Goal: Information Seeking & Learning: Learn about a topic

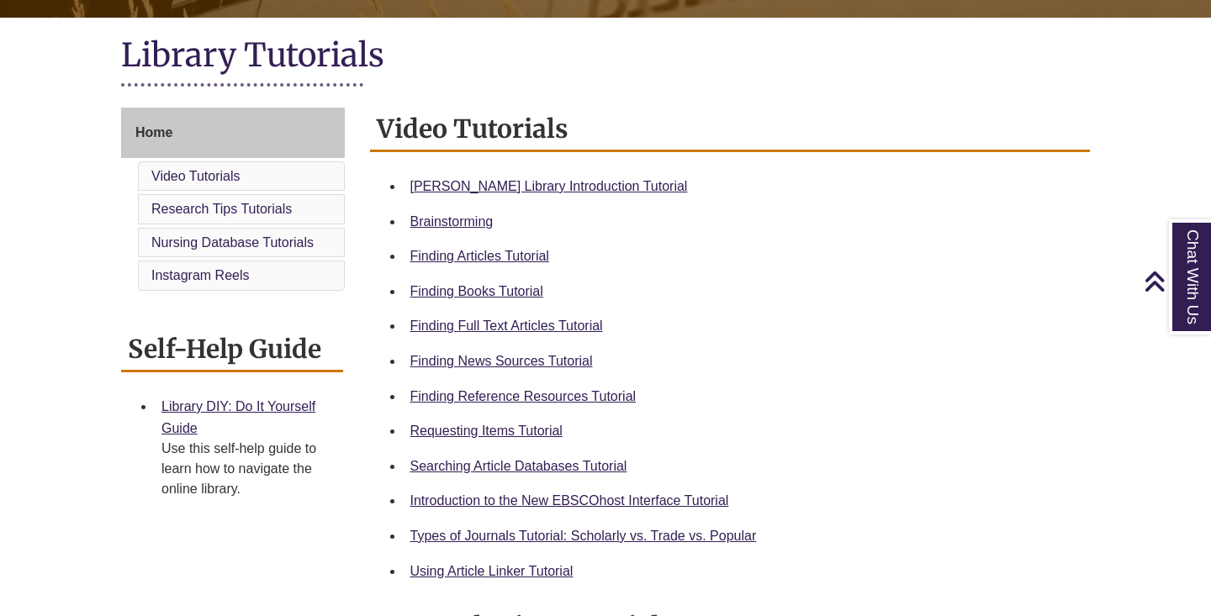
scroll to position [379, 0]
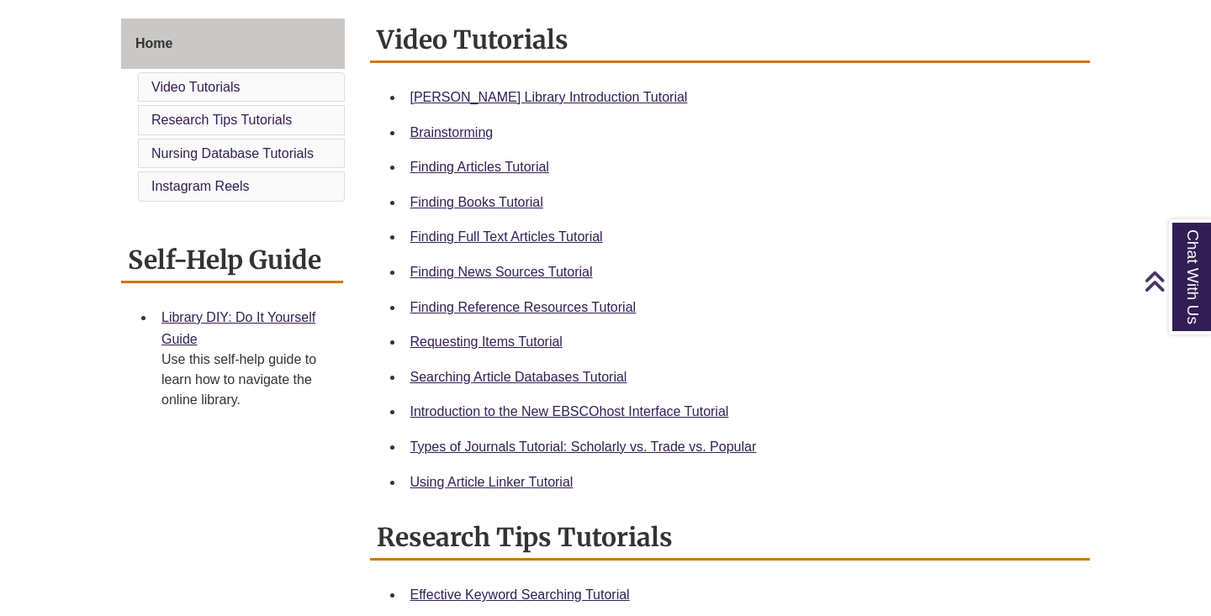
scroll to position [468, 0]
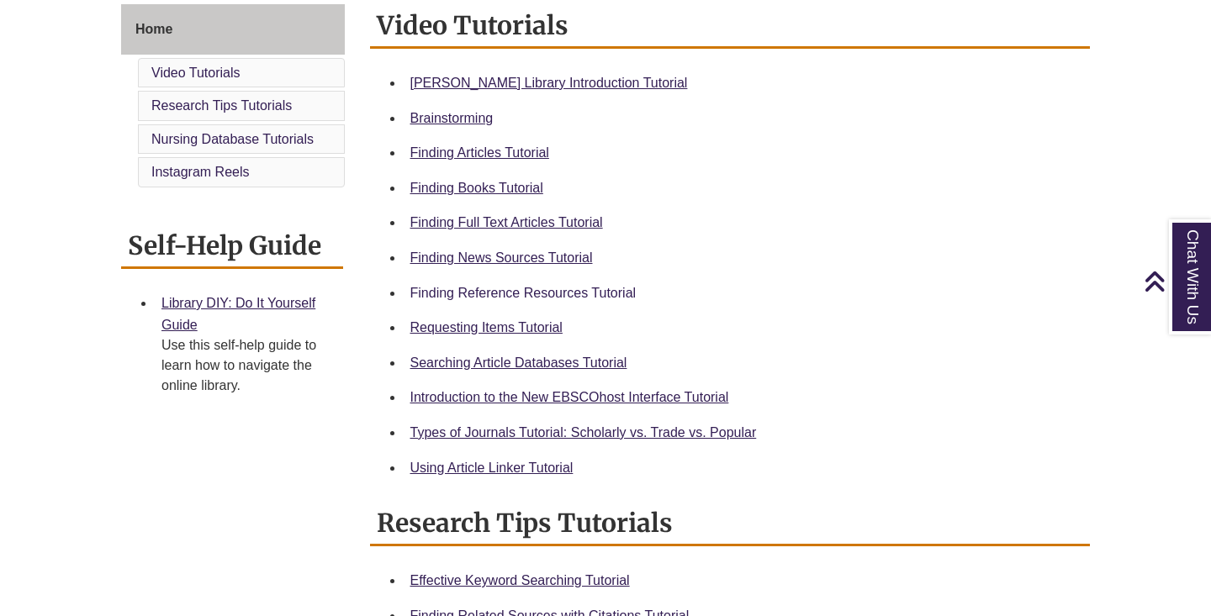
click at [459, 287] on link "Finding Reference Resources Tutorial" at bounding box center [523, 293] width 226 height 14
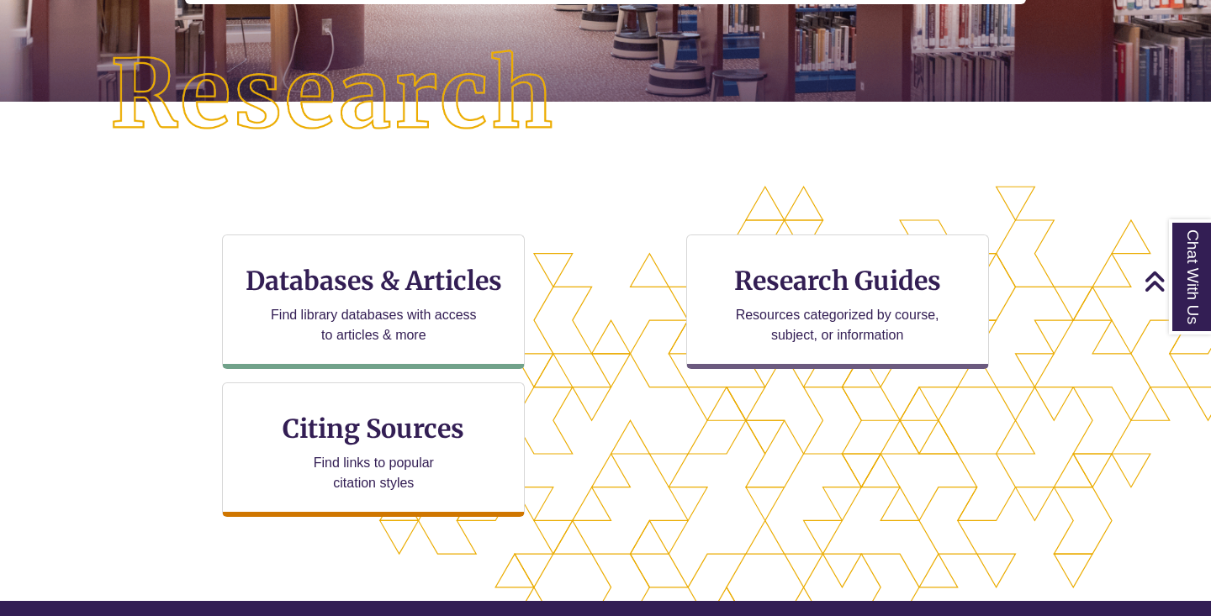
scroll to position [387, 1]
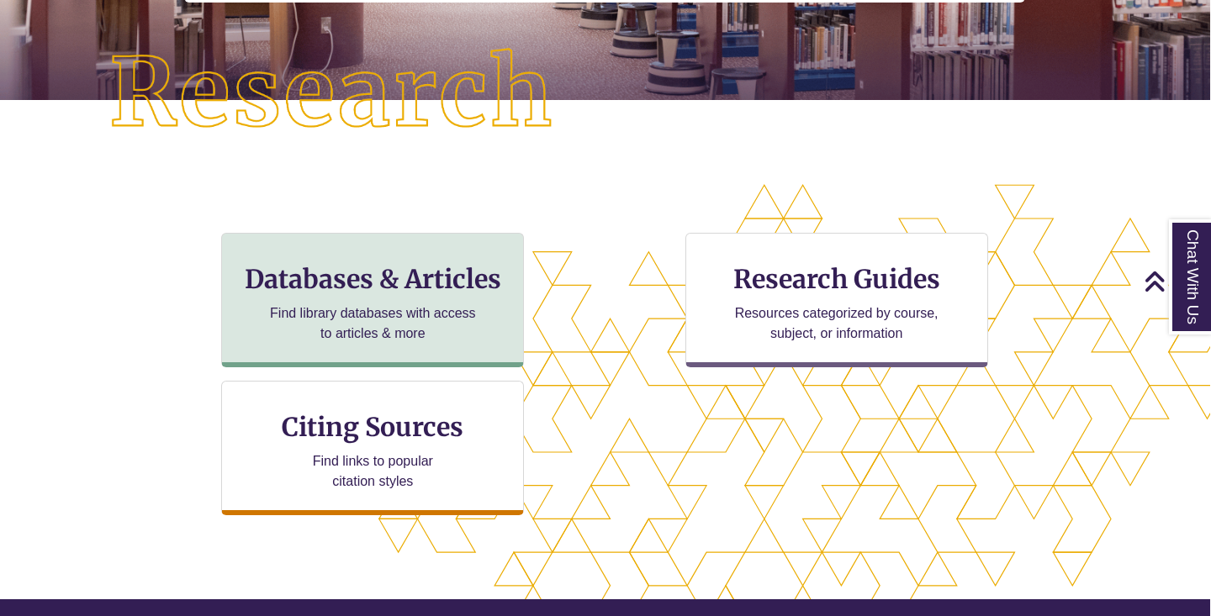
click at [372, 275] on h3 "Databases & Articles" at bounding box center [372, 279] width 274 height 32
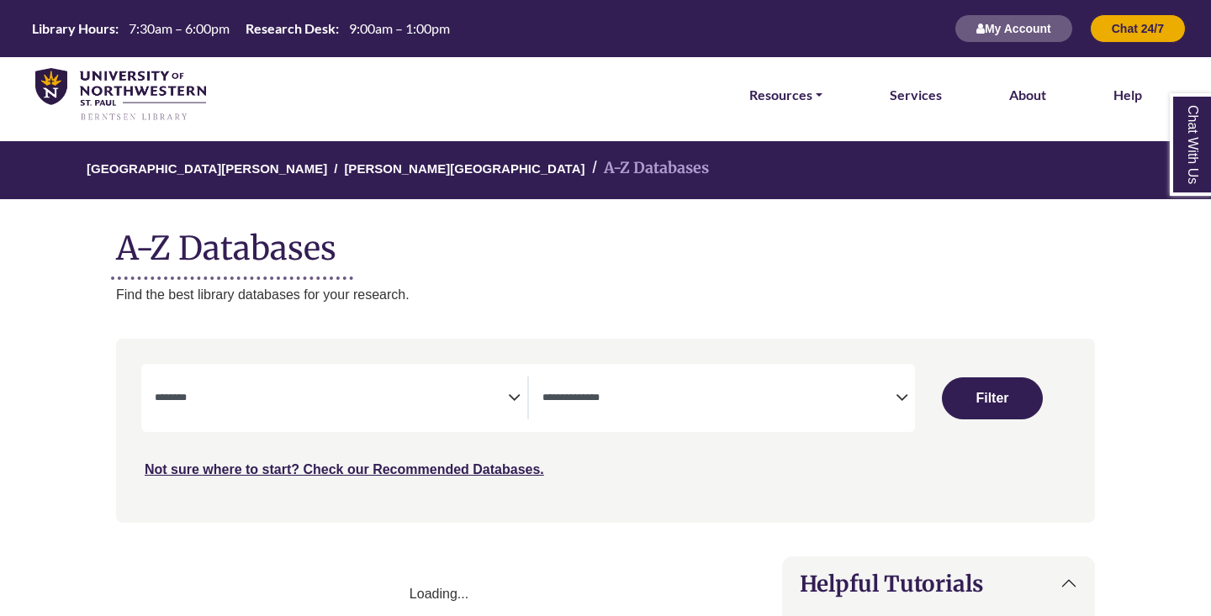
select select "Database Subject Filter"
select select "Database Types Filter"
select select "Database Subject Filter"
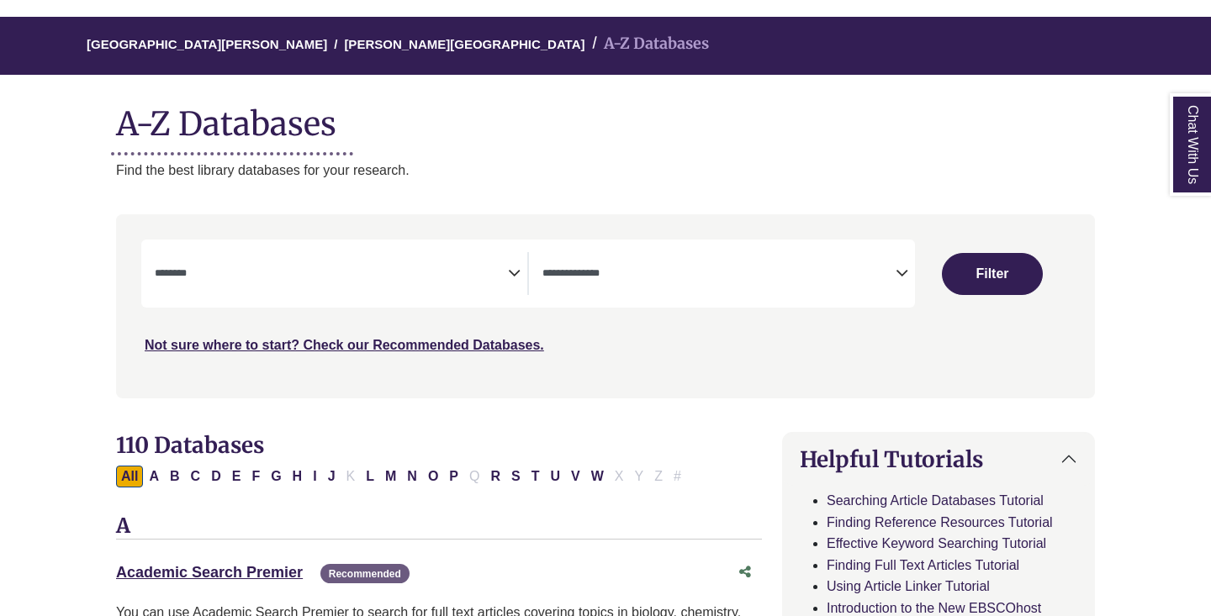
scroll to position [127, 0]
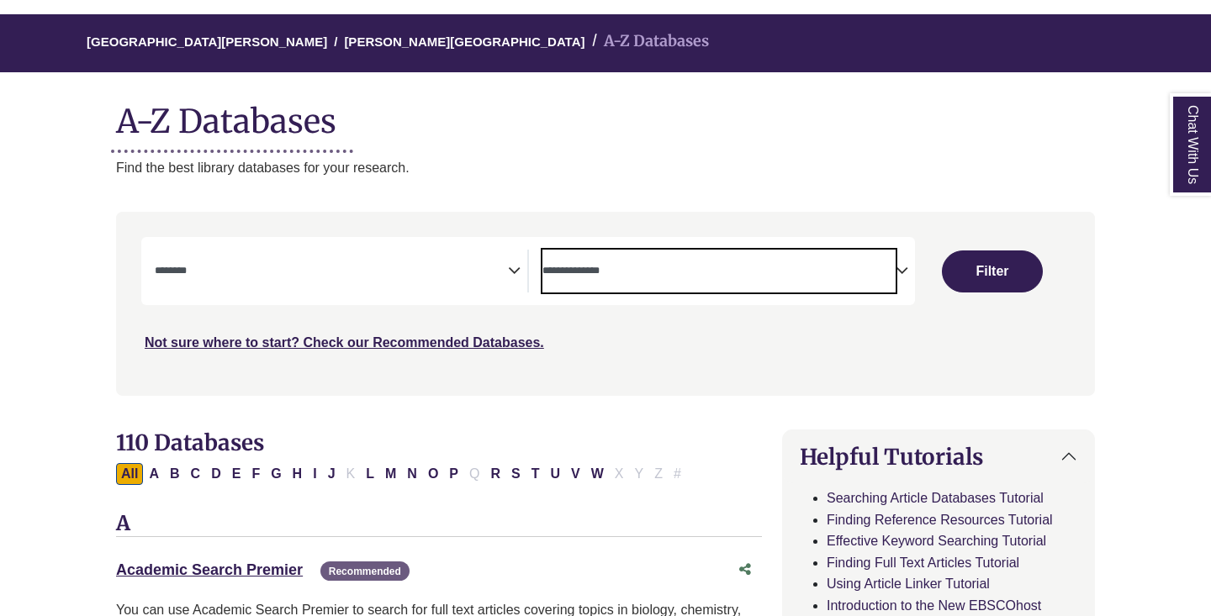
click at [614, 270] on textarea "Search" at bounding box center [718, 272] width 353 height 13
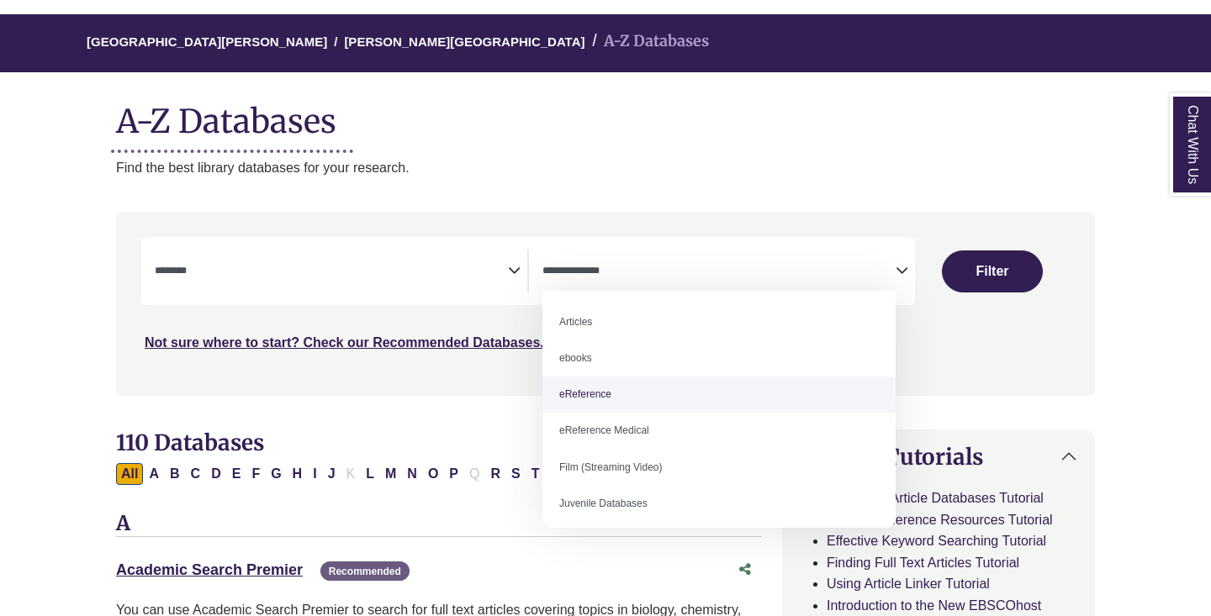
select select "*****"
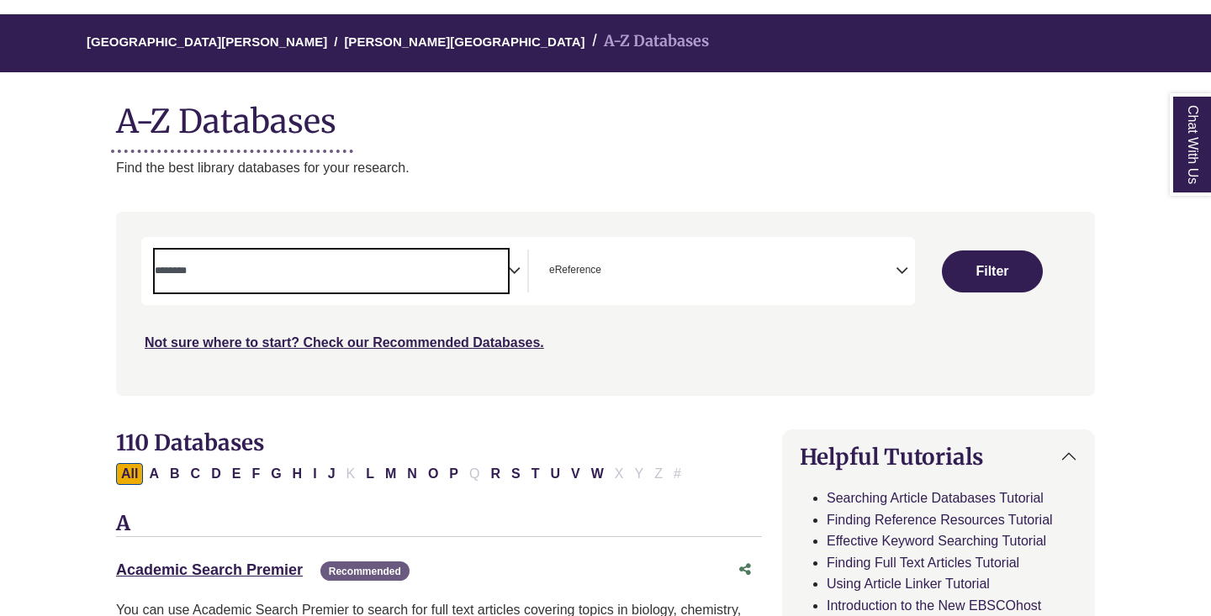
click at [408, 275] on textarea "Search" at bounding box center [331, 272] width 353 height 13
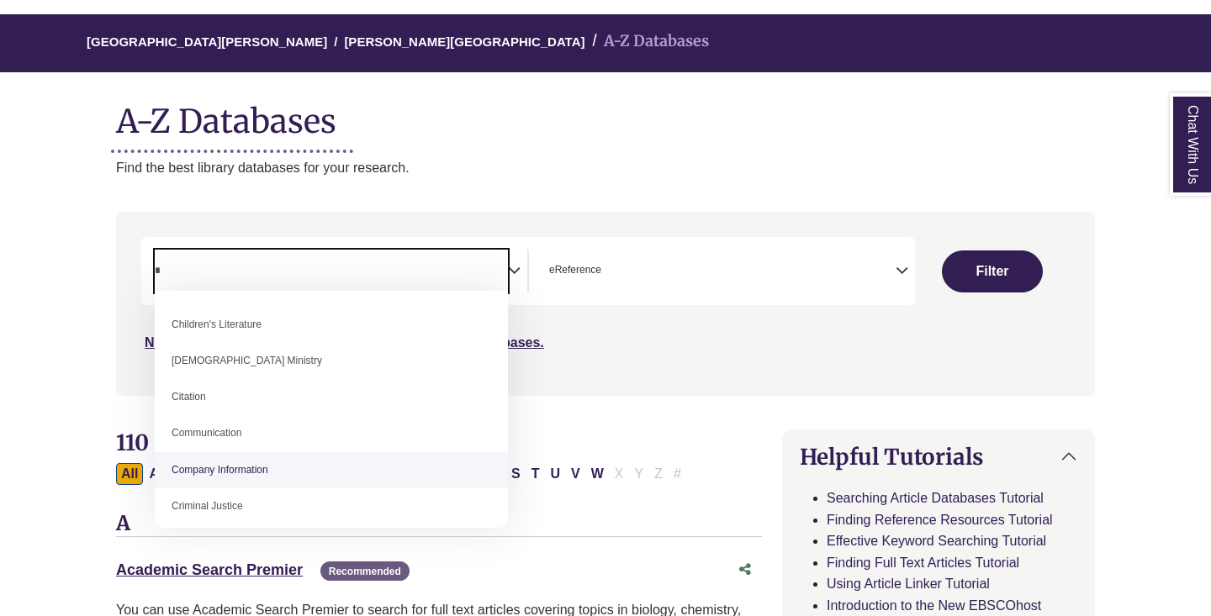
scroll to position [0, 0]
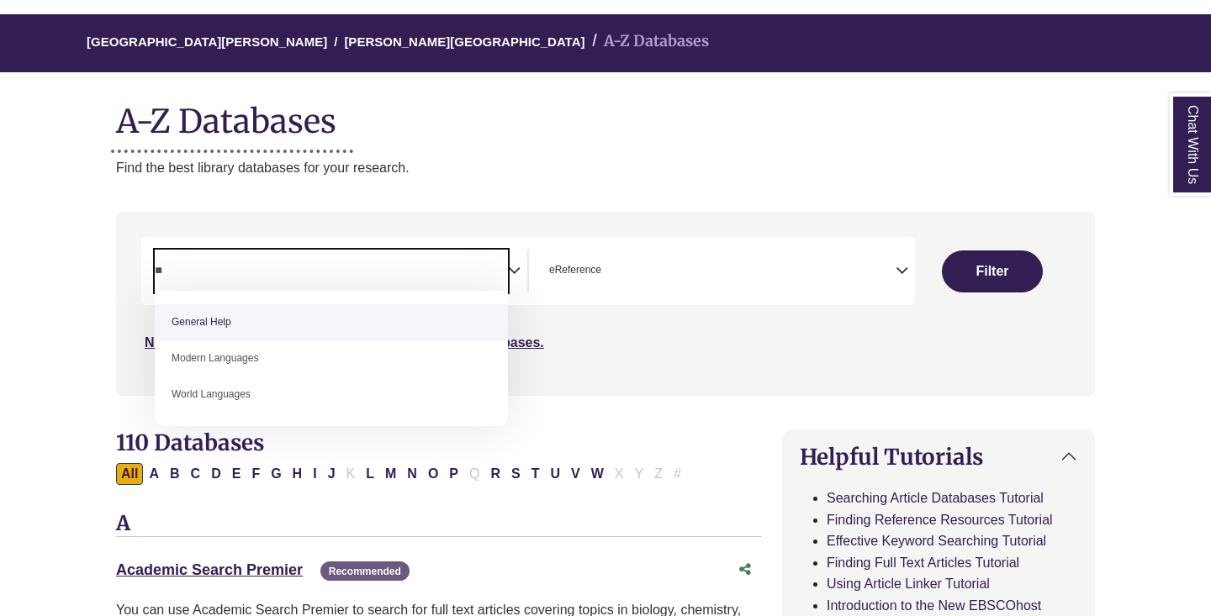
type textarea "**"
select select "*****"
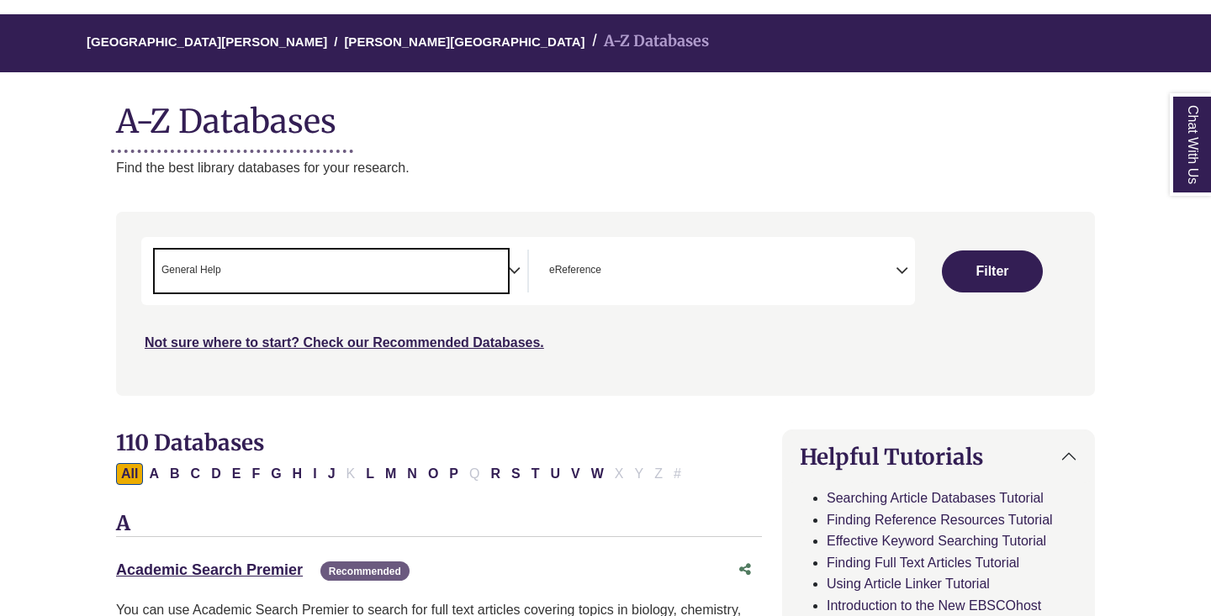
click at [0, 0] on div "Chat With Us" at bounding box center [0, 0] width 0 height 0
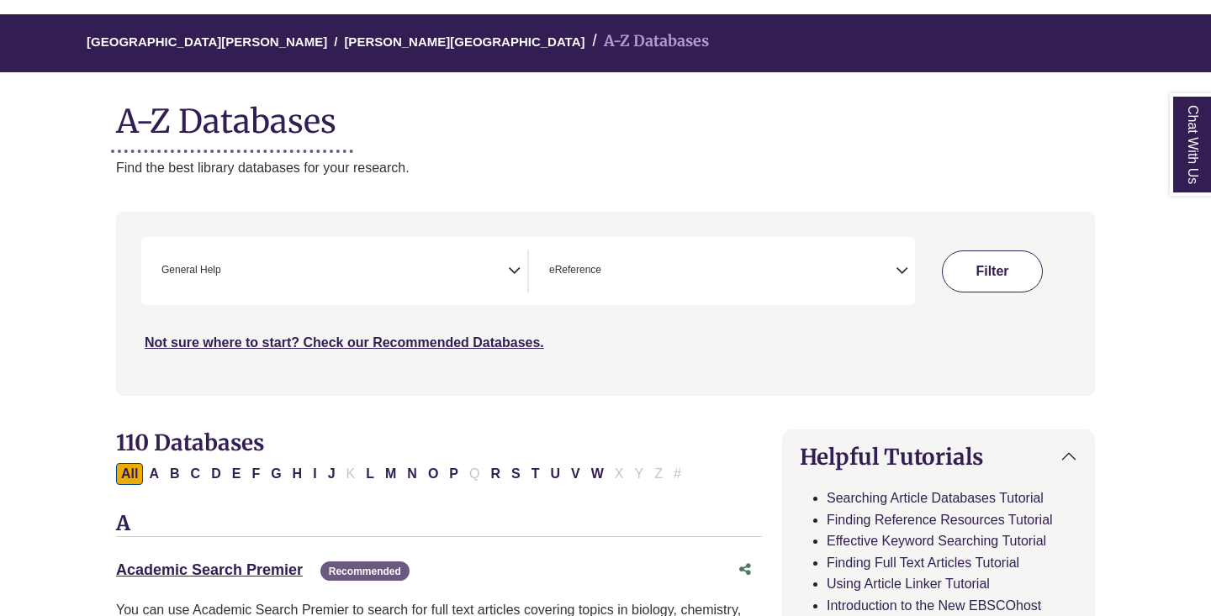
click at [1007, 267] on button "Filter" at bounding box center [992, 272] width 101 height 42
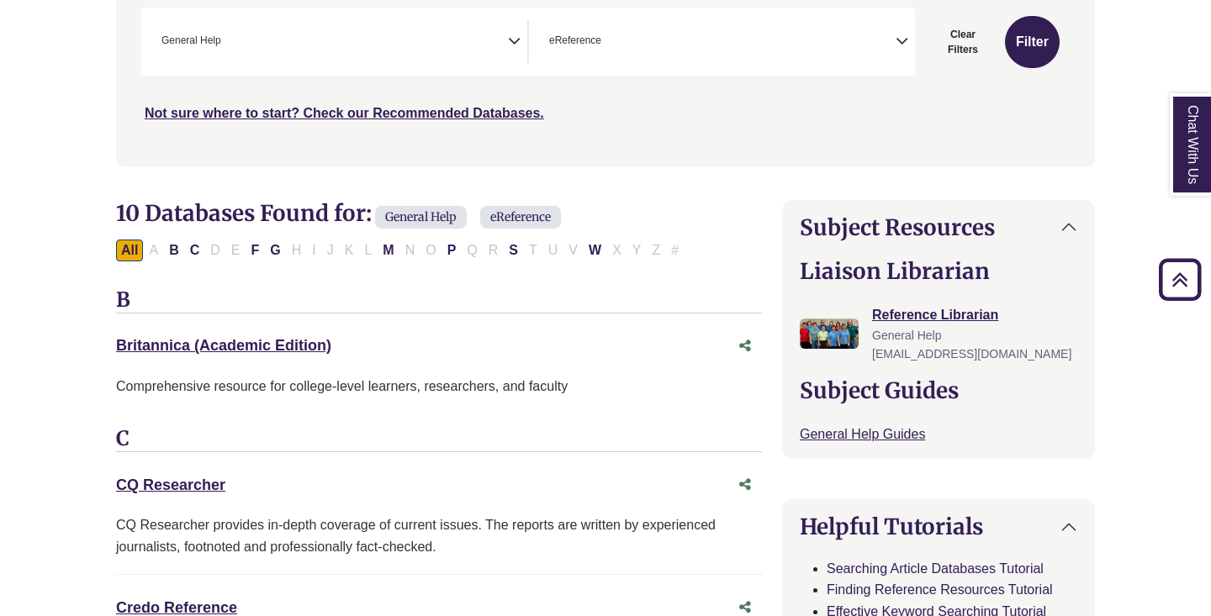
scroll to position [235, 0]
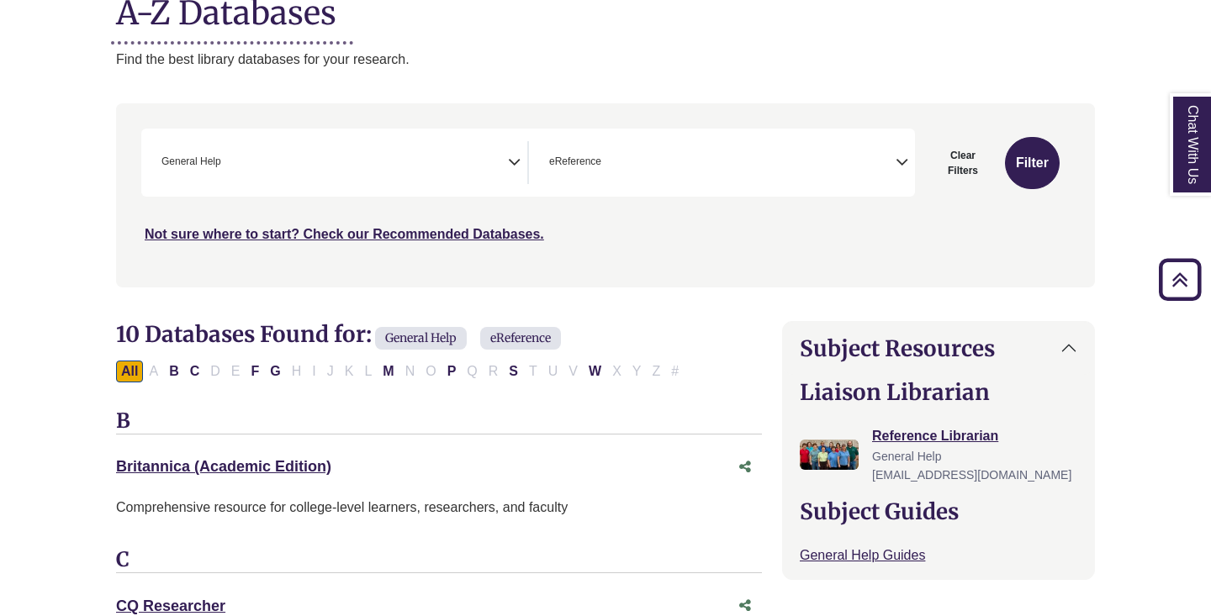
click at [351, 162] on span "× General Help" at bounding box center [331, 162] width 353 height 43
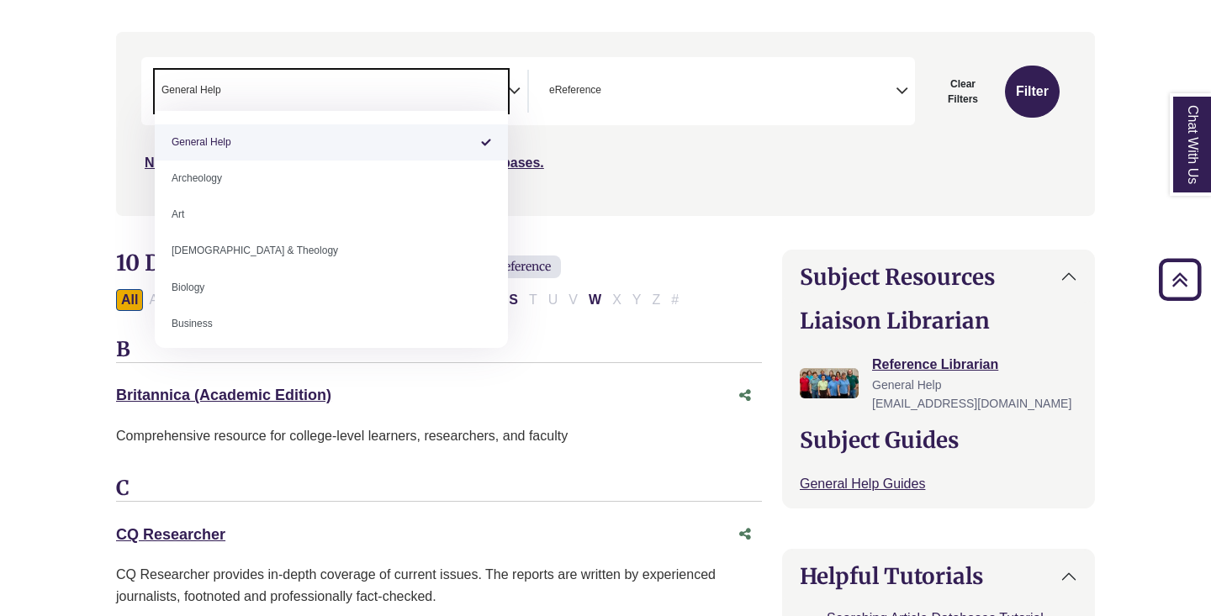
scroll to position [310, 0]
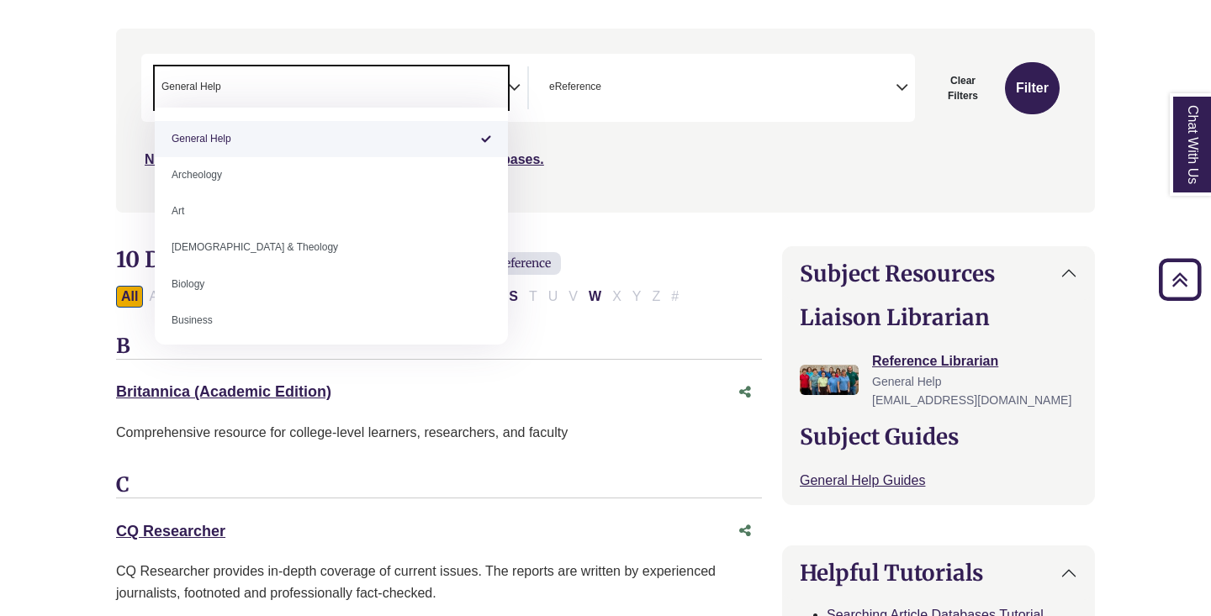
select select "Database Subject Filter"
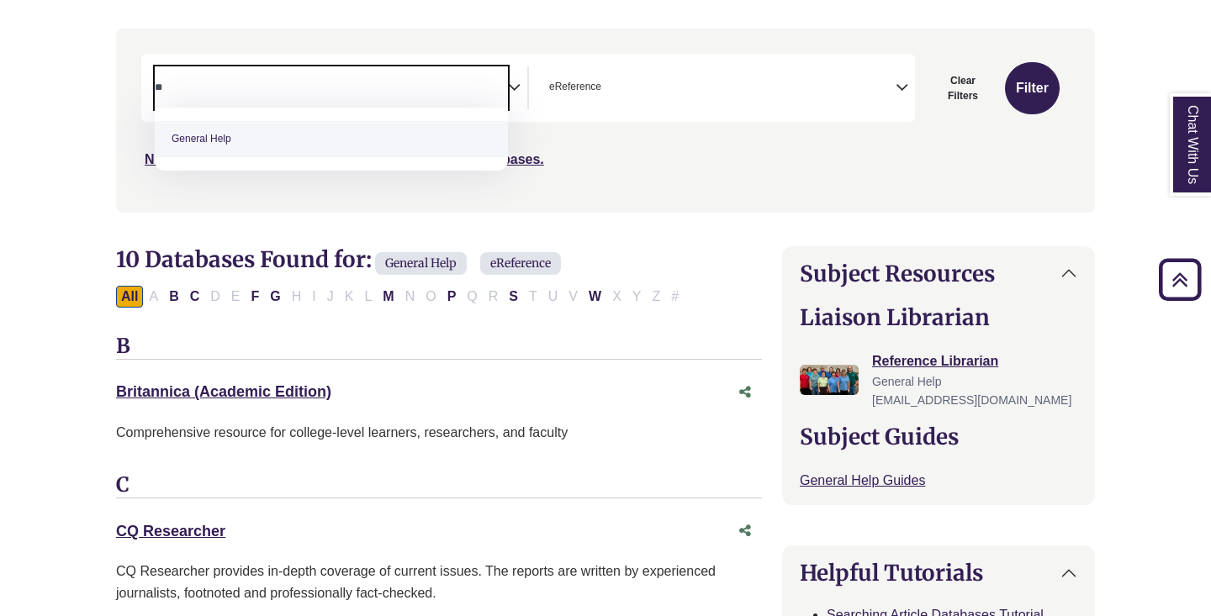
type textarea "*"
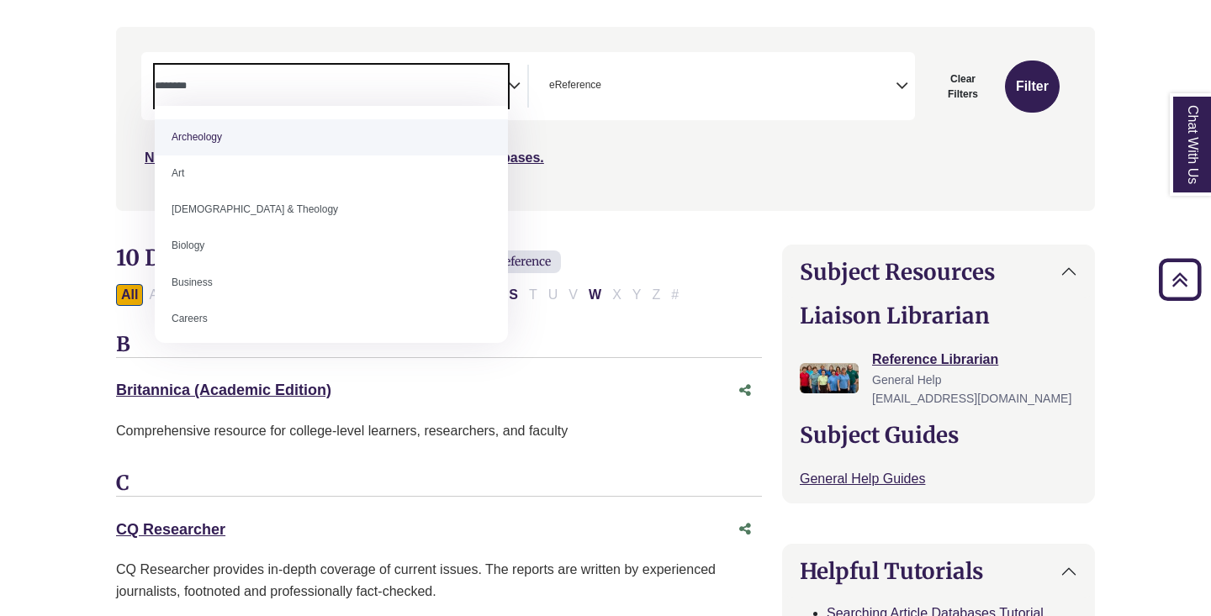
click at [117, 78] on div "**********" at bounding box center [605, 119] width 979 height 170
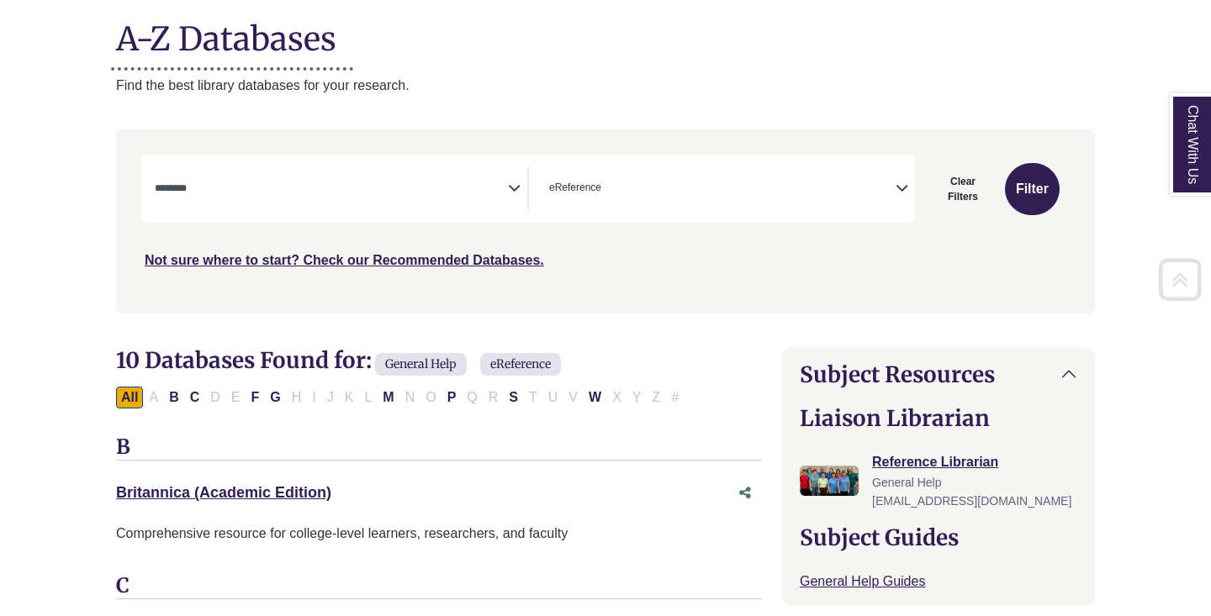
scroll to position [215, 0]
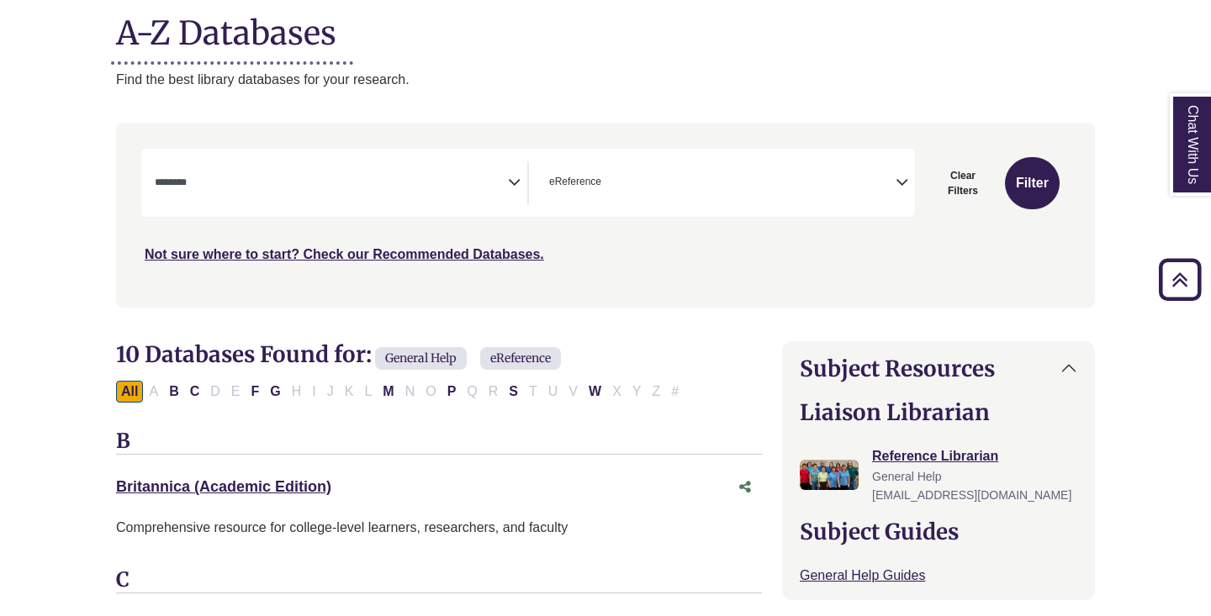
click at [437, 357] on span "General Help" at bounding box center [421, 358] width 92 height 23
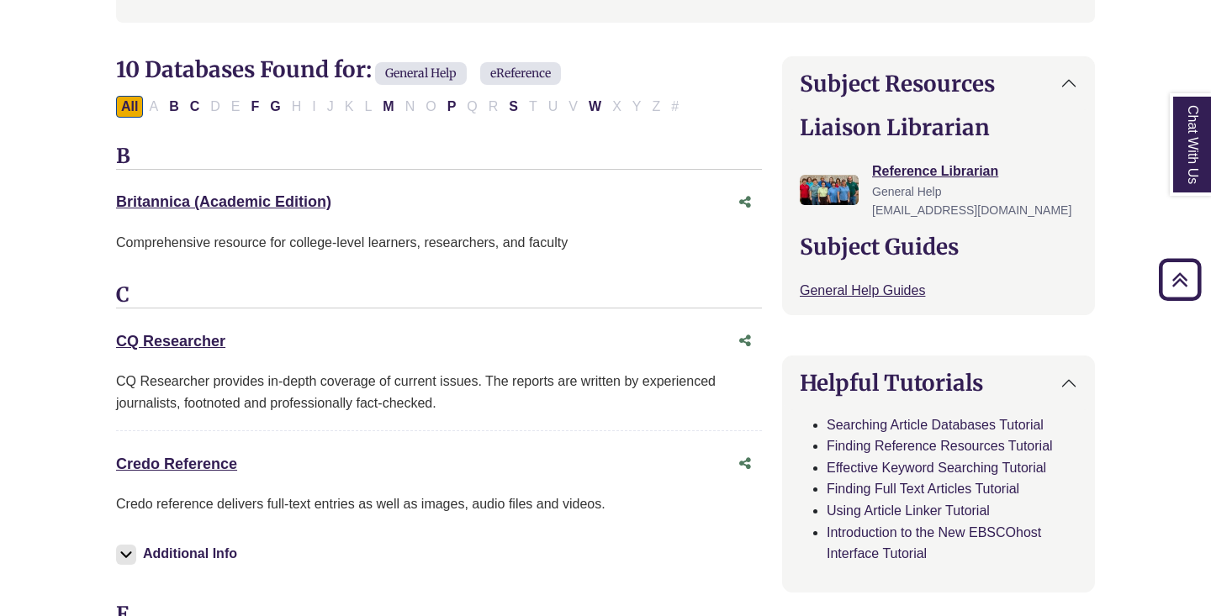
scroll to position [504, 2]
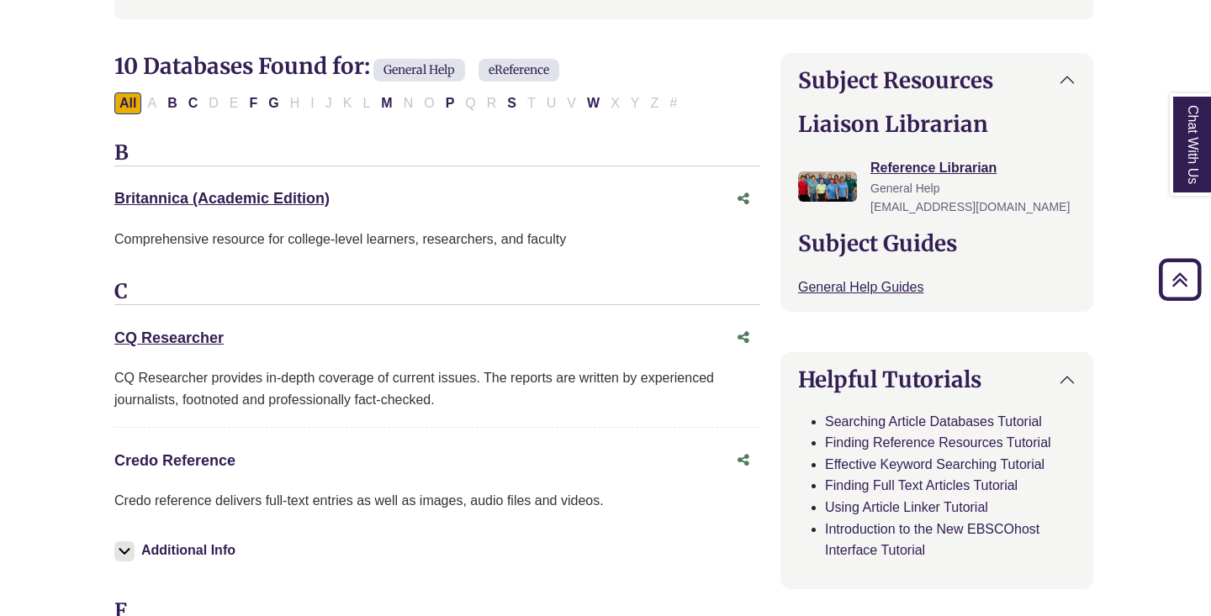
click at [200, 452] on link "Credo Reference This link opens in a new window" at bounding box center [174, 460] width 121 height 17
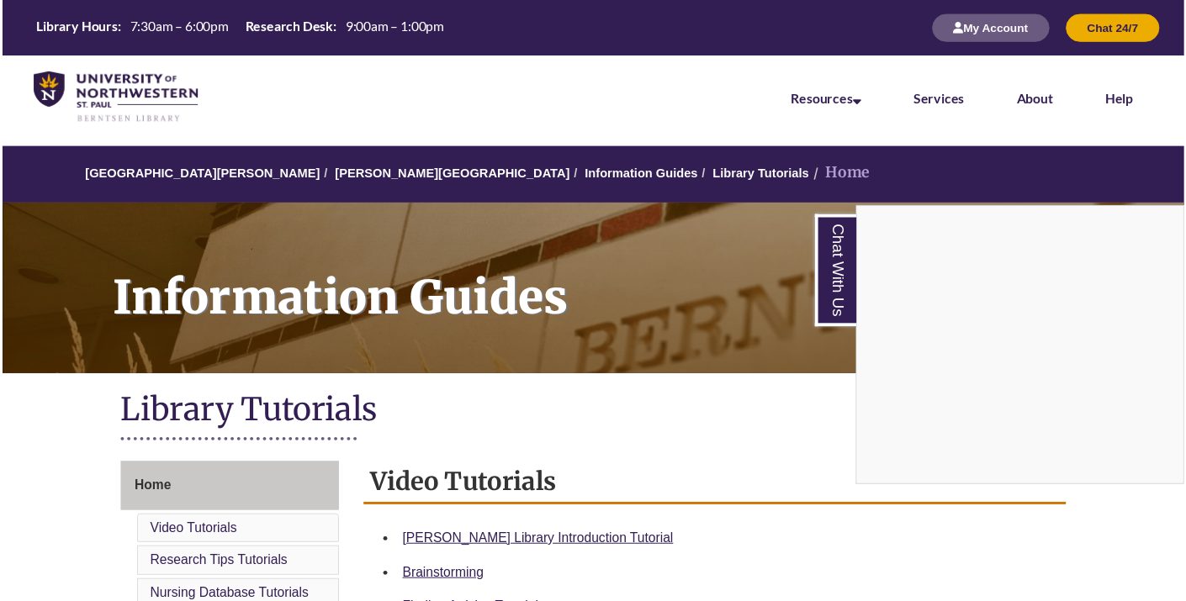
scroll to position [468, 0]
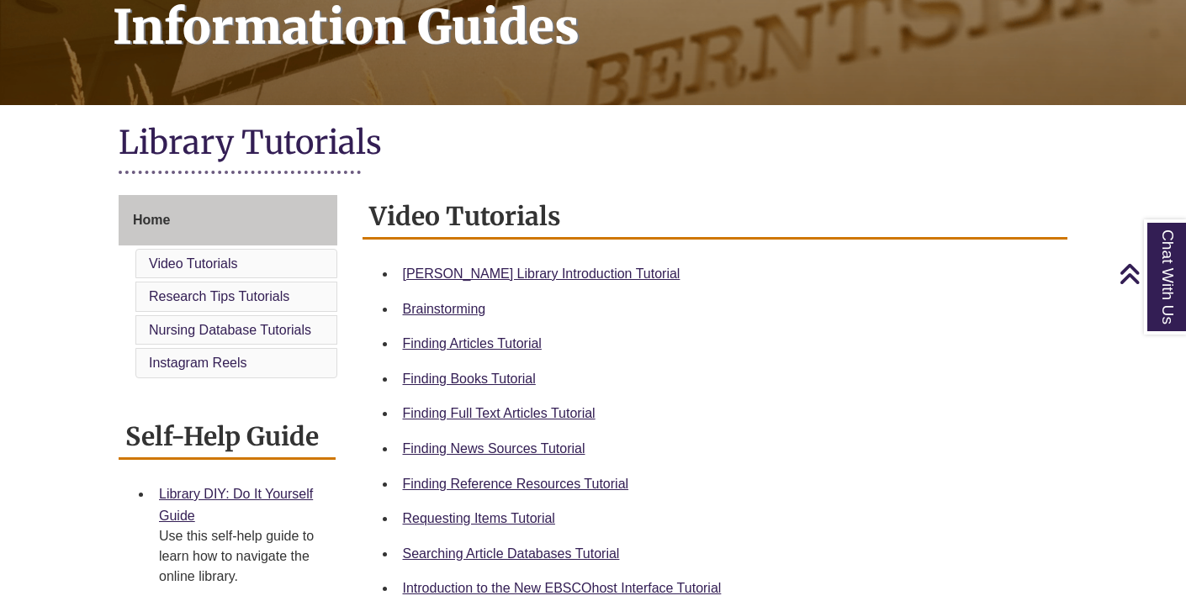
scroll to position [283, 0]
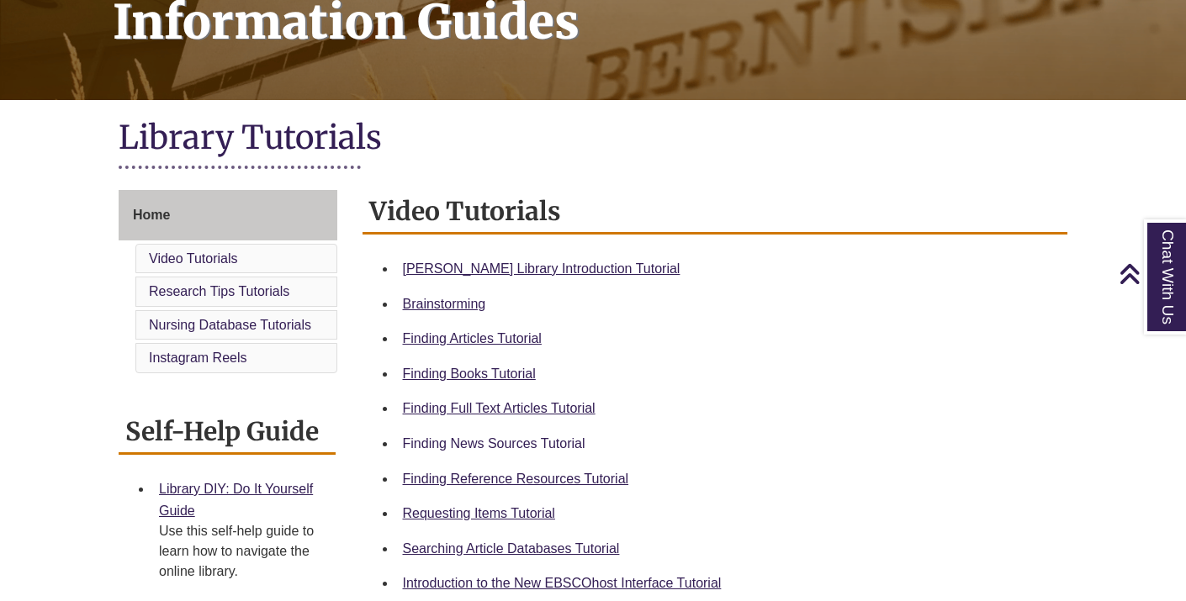
click at [483, 444] on link "Finding News Sources Tutorial" at bounding box center [494, 443] width 182 height 14
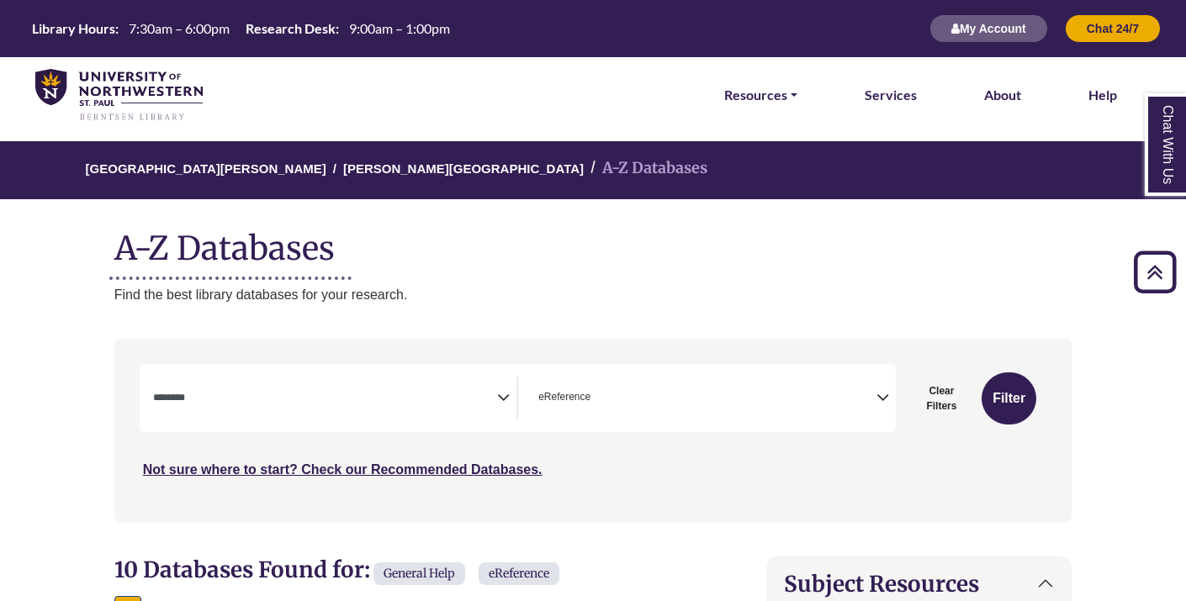
select select "Database Subject Filter"
select select "*****"
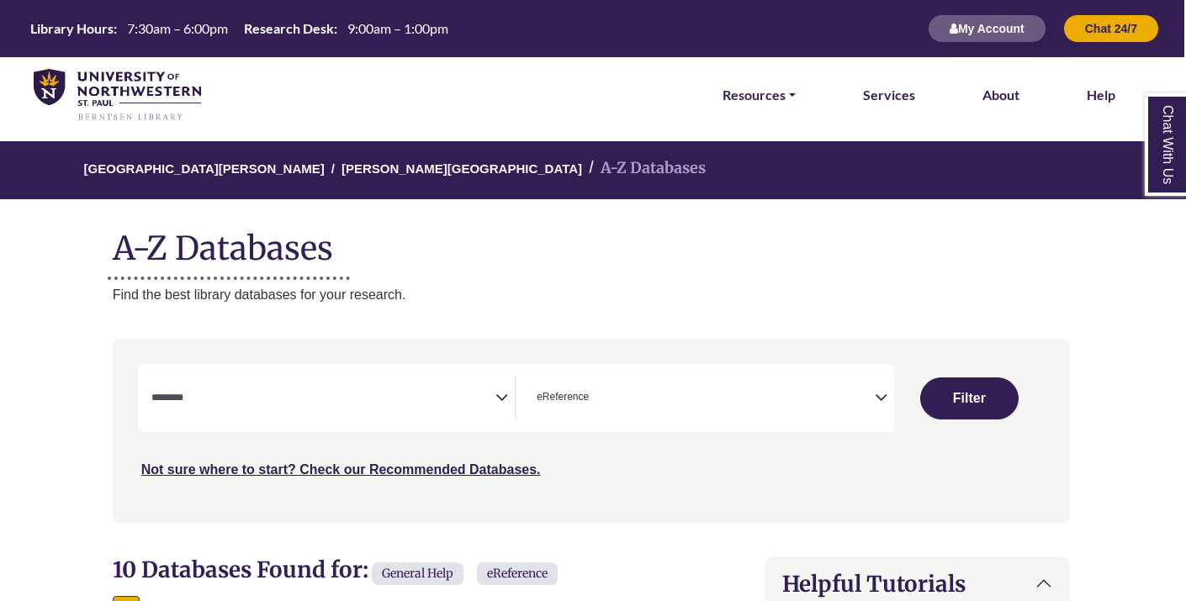
scroll to position [127, 0]
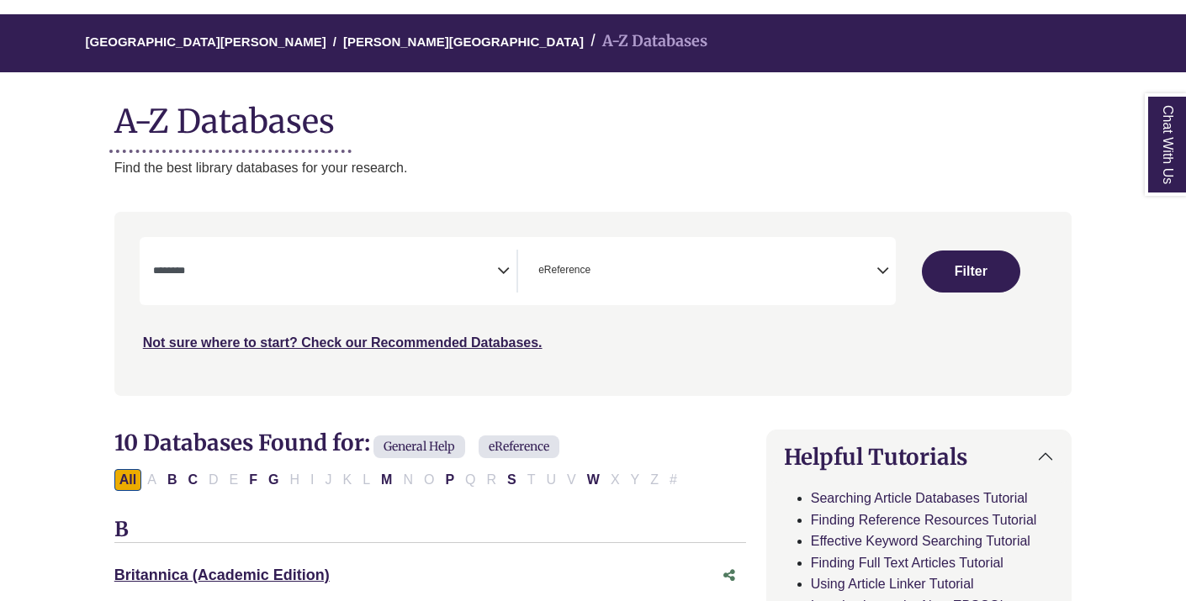
select select "Database Subject Filter"
select select "Database Types Filter"
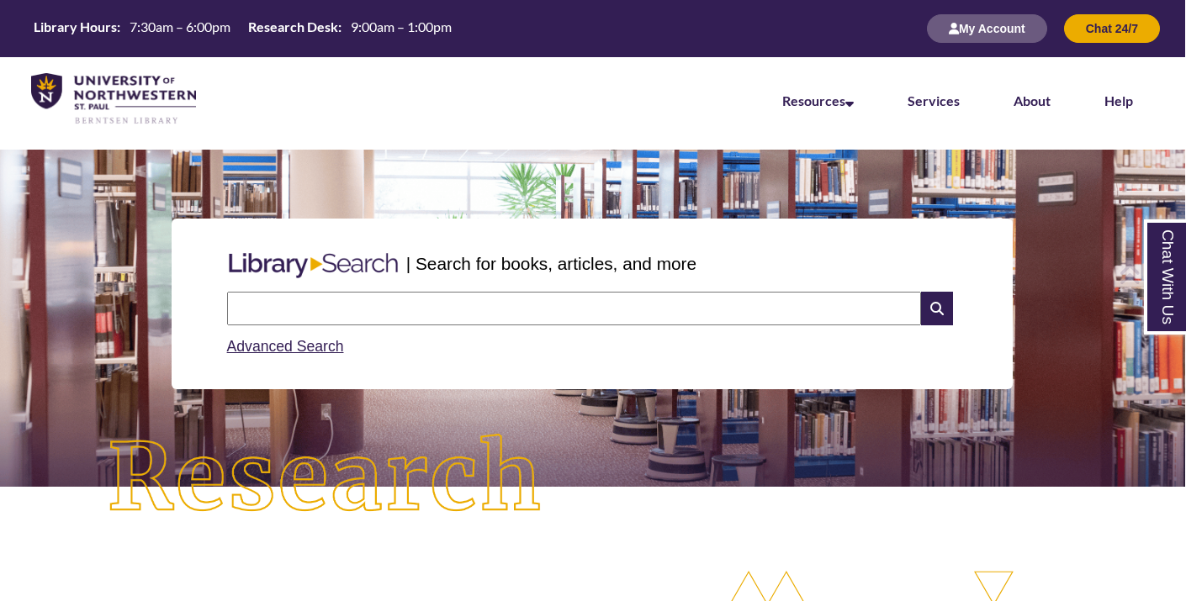
scroll to position [0, 1]
click at [412, 306] on input "text" at bounding box center [574, 309] width 694 height 34
type input "**********"
